Goal: Task Accomplishment & Management: Manage account settings

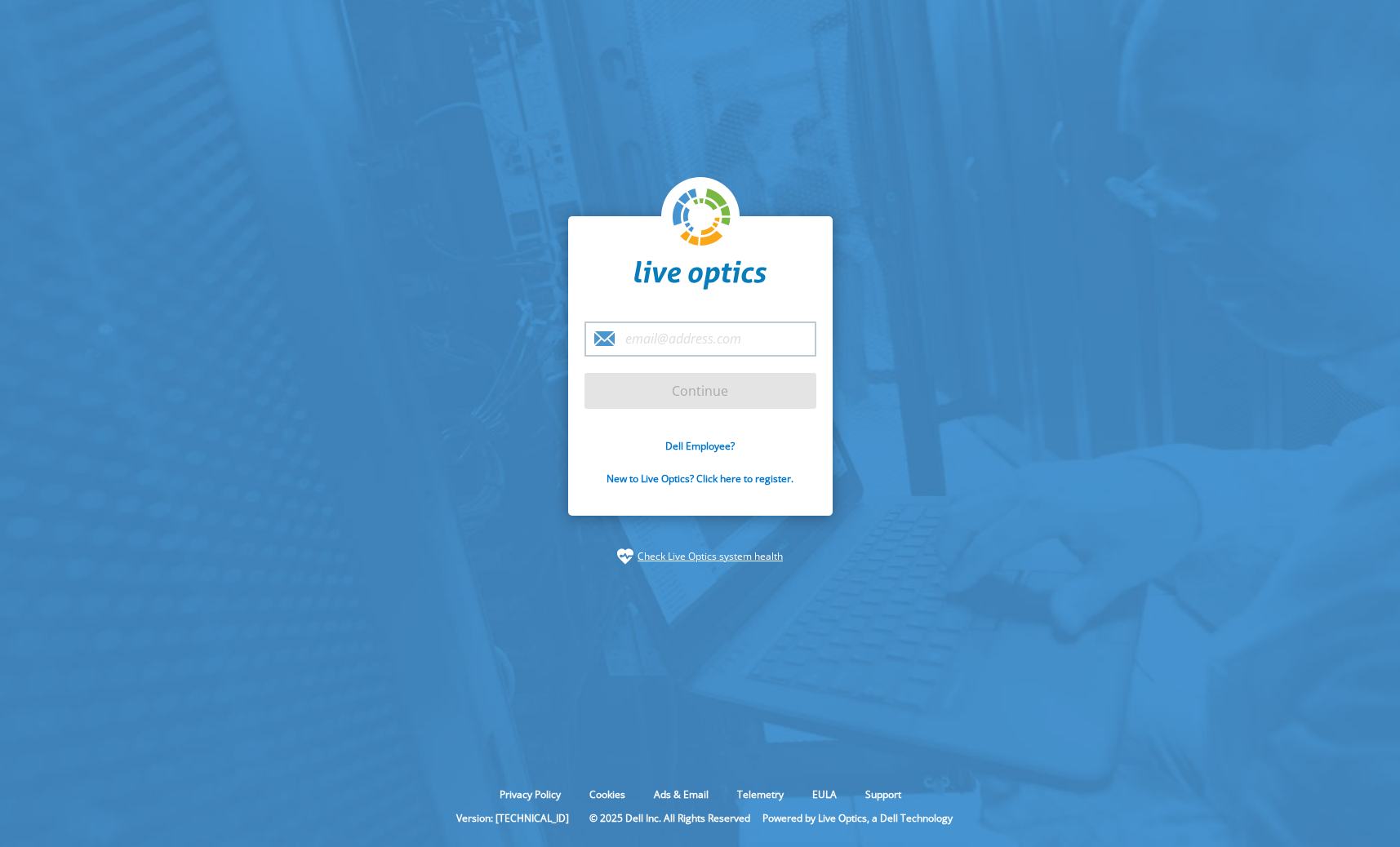
click at [710, 341] on input "email" at bounding box center [700, 339] width 232 height 35
type input "[EMAIL_ADDRESS][DOMAIN_NAME]"
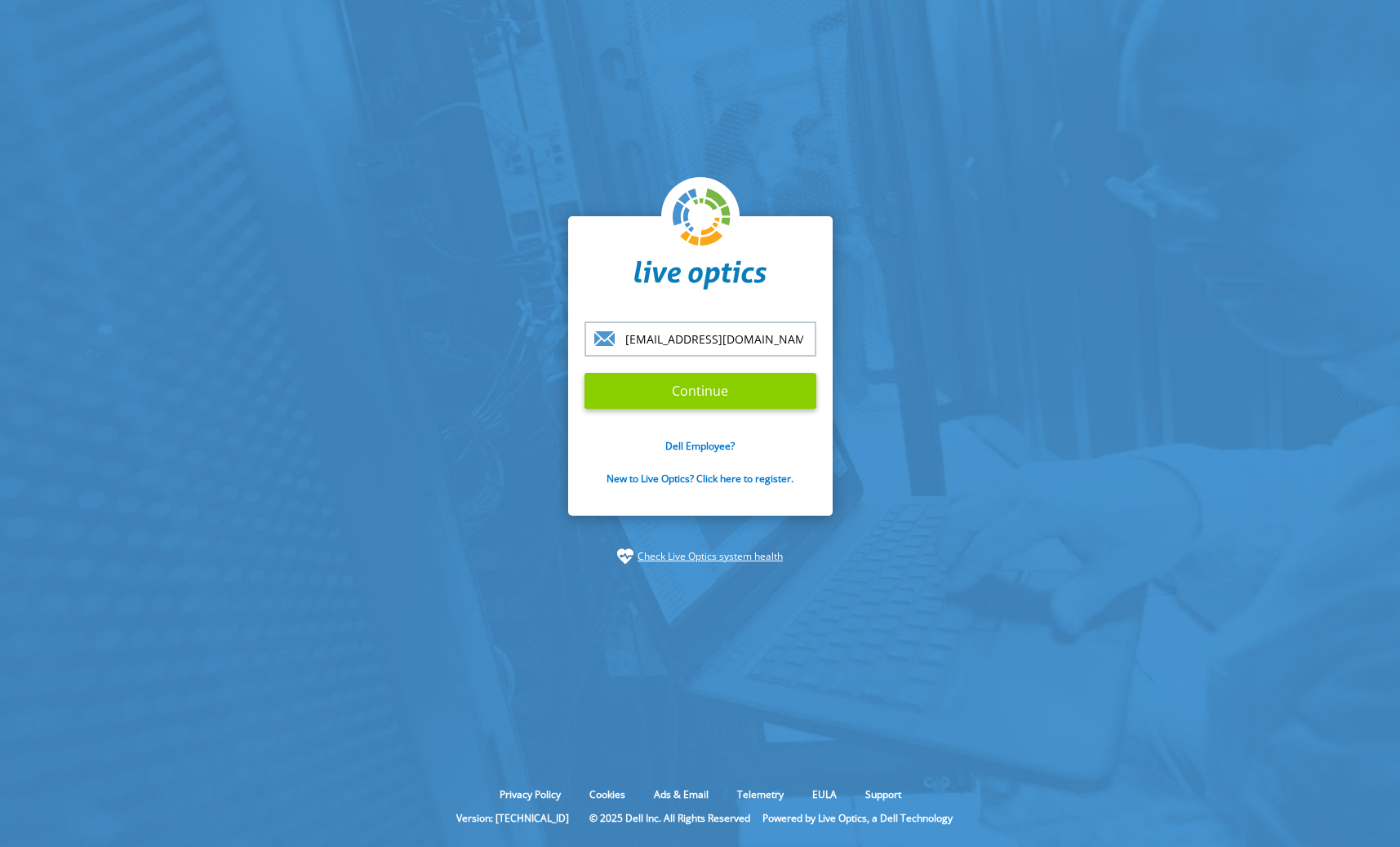
click at [710, 396] on input "Continue" at bounding box center [700, 391] width 232 height 36
click at [714, 390] on input "Continue" at bounding box center [700, 391] width 232 height 36
click at [763, 340] on input "[EMAIL_ADDRESS][DOMAIN_NAME]" at bounding box center [700, 339] width 232 height 35
click at [584, 373] on input "Continue" at bounding box center [700, 391] width 232 height 36
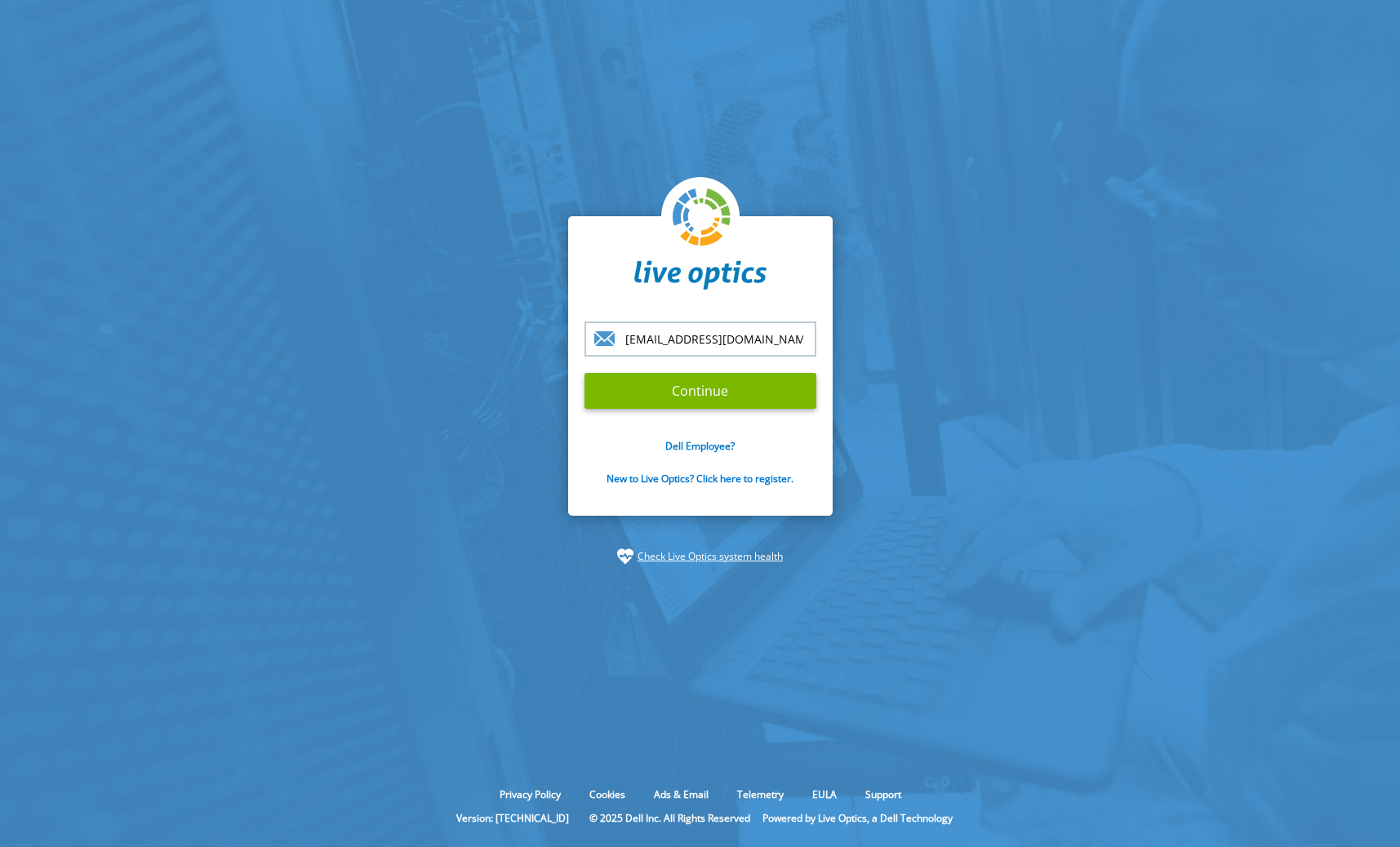
click at [584, 373] on input "Continue" at bounding box center [700, 391] width 232 height 36
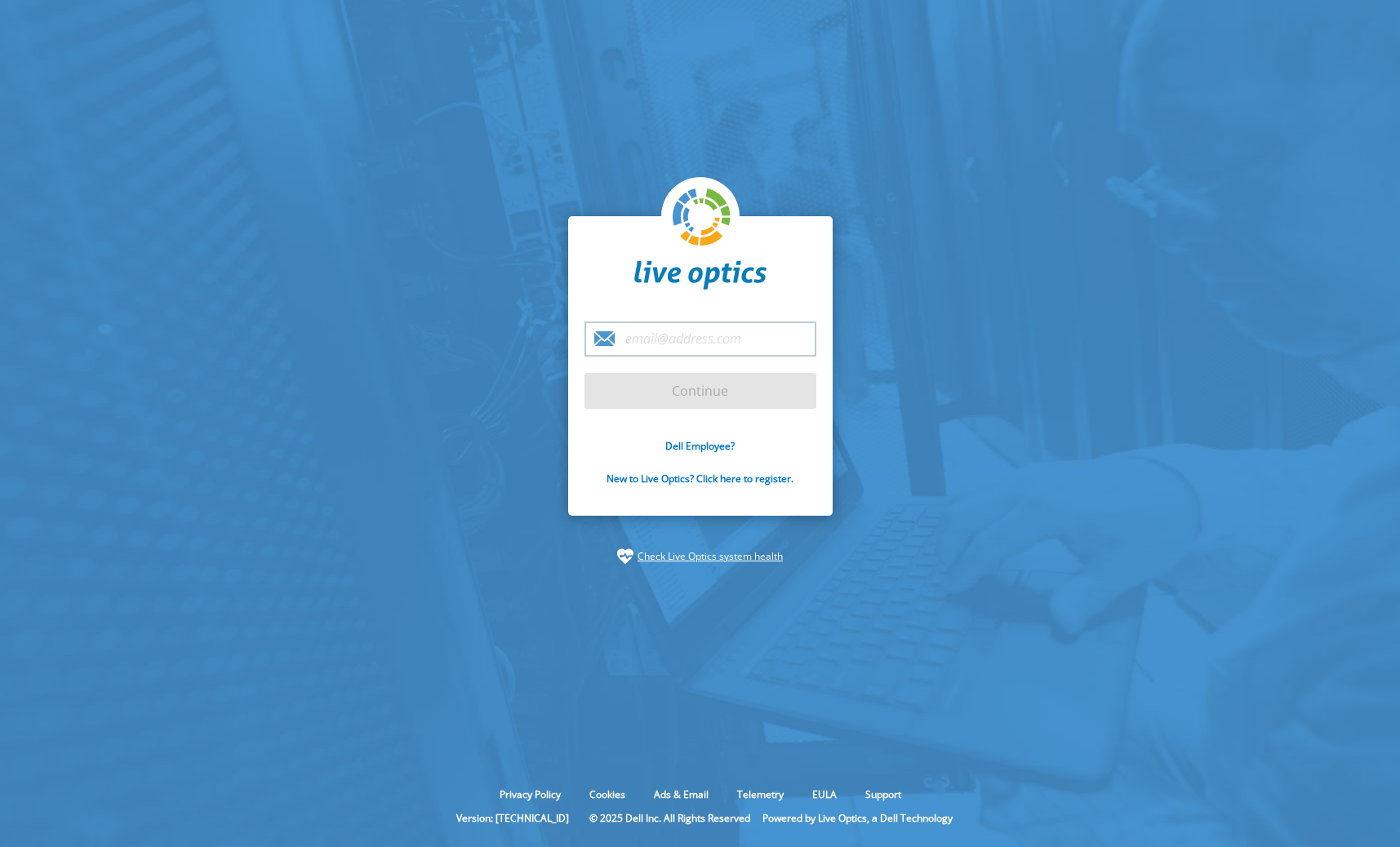
click at [668, 344] on input "email" at bounding box center [700, 339] width 232 height 35
type input "[EMAIL_ADDRESS][DOMAIN_NAME]"
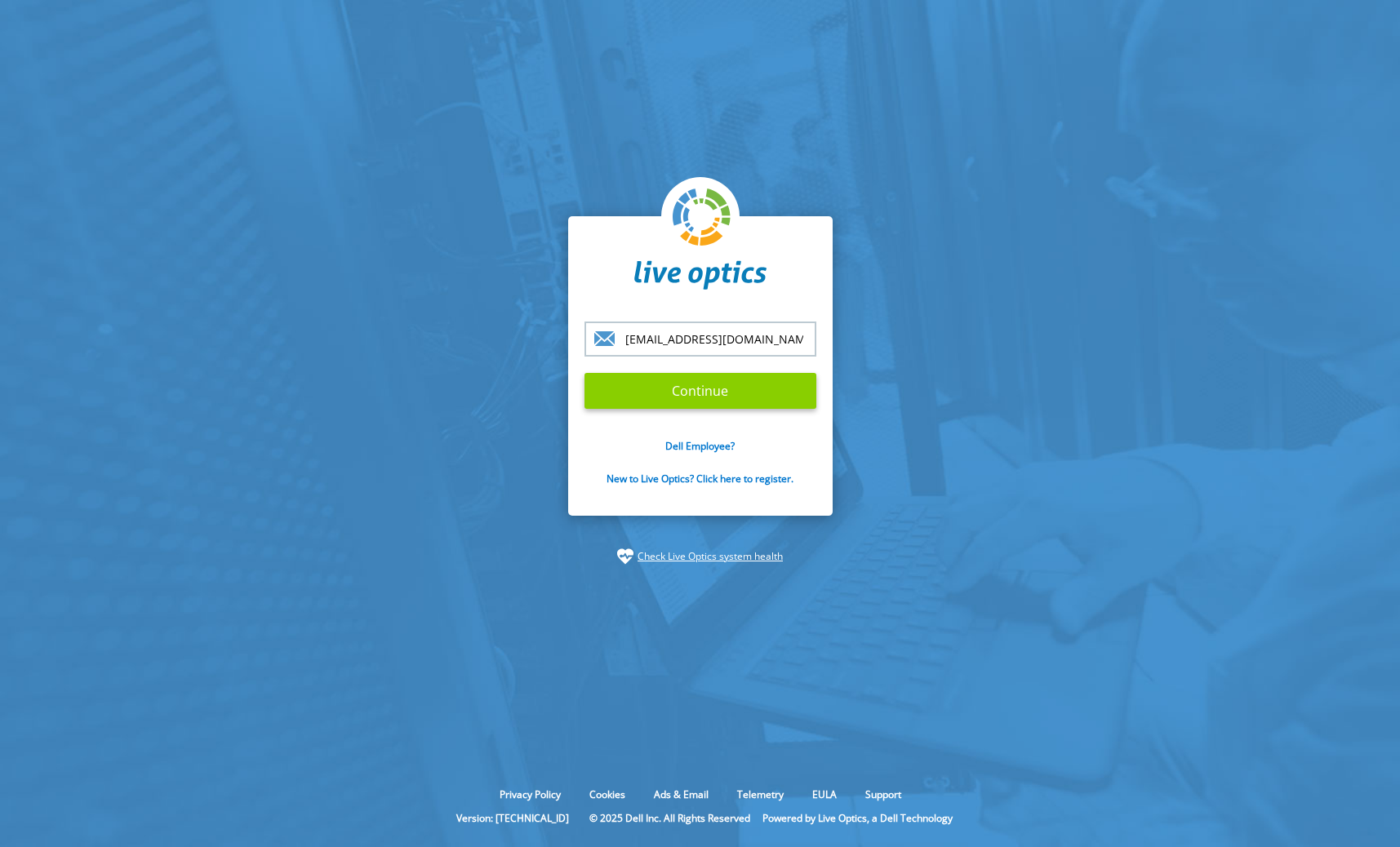
click at [704, 391] on input "Continue" at bounding box center [700, 391] width 232 height 36
click at [742, 398] on input "Continue" at bounding box center [700, 391] width 232 height 36
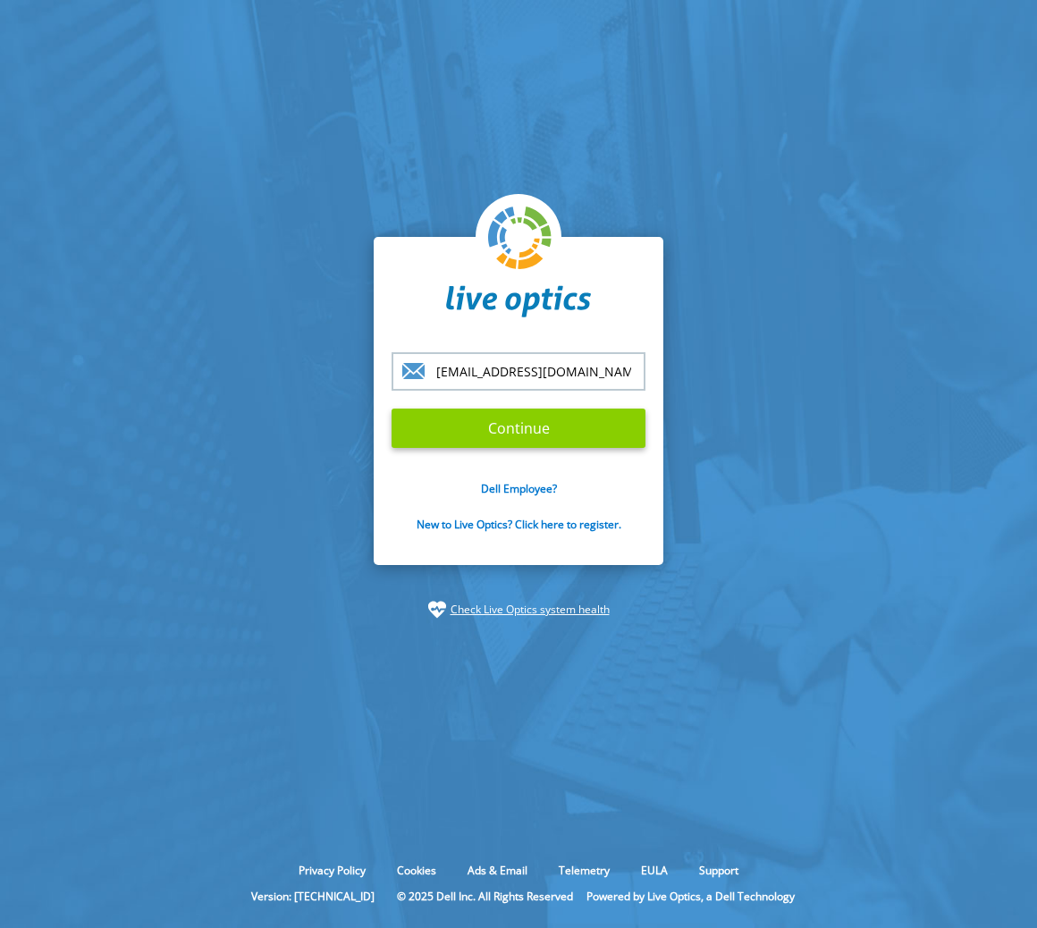
click at [554, 427] on input "Continue" at bounding box center [519, 428] width 254 height 39
